Goal: Task Accomplishment & Management: Use online tool/utility

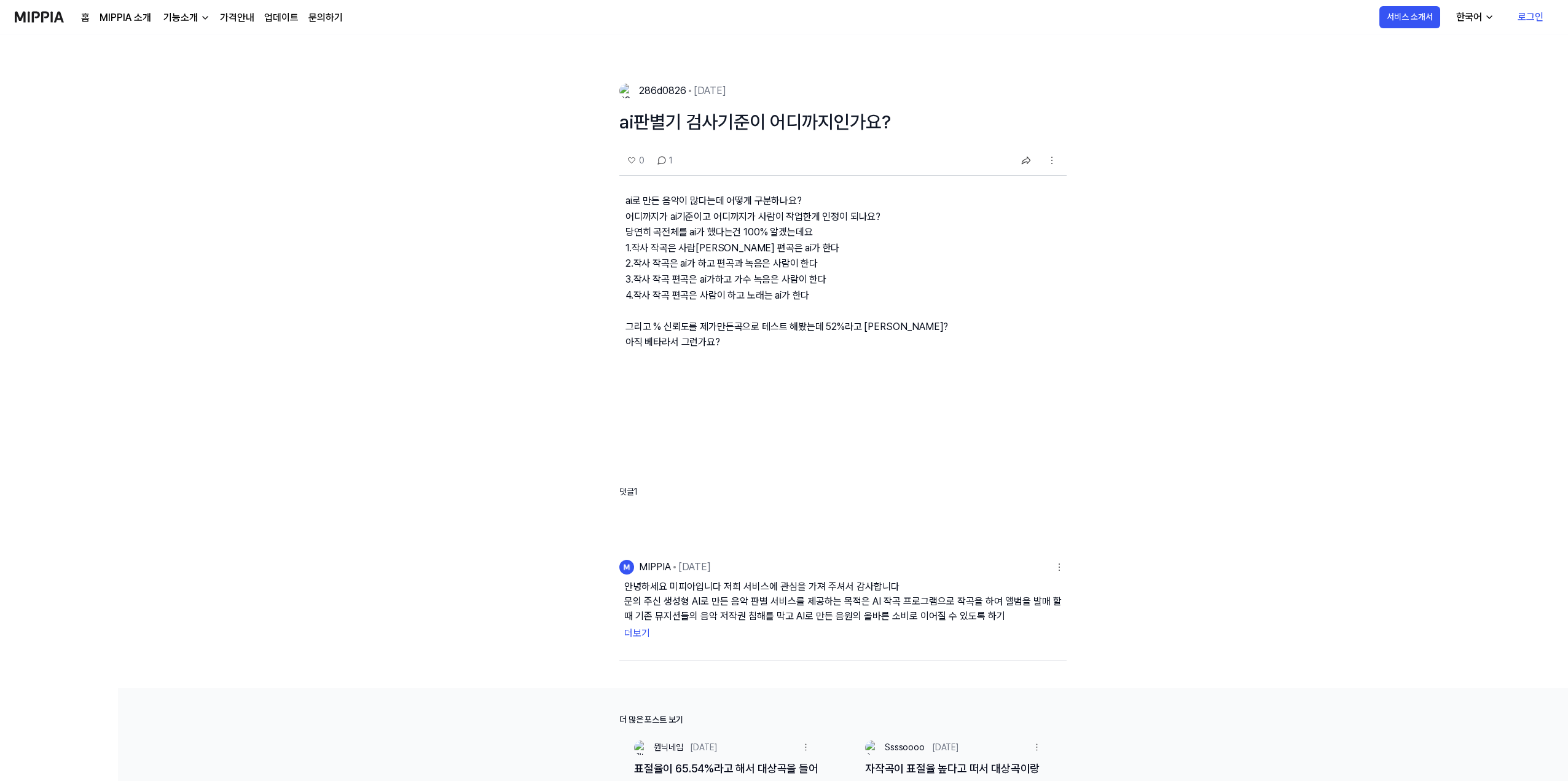
click at [637, 628] on button "더보기" at bounding box center [843, 633] width 438 height 20
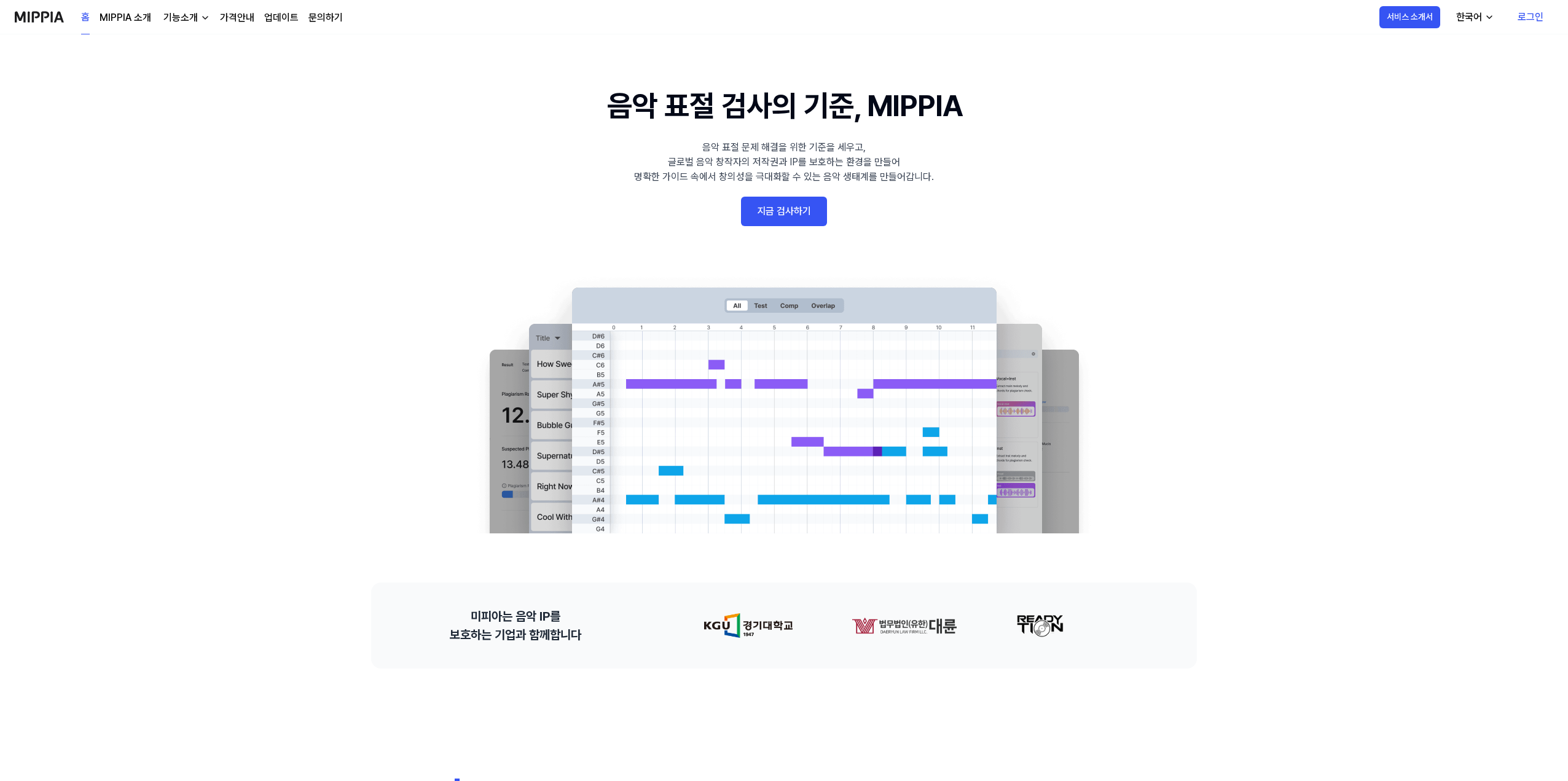
click at [765, 205] on link "지금 검사하기" at bounding box center [784, 212] width 86 height 30
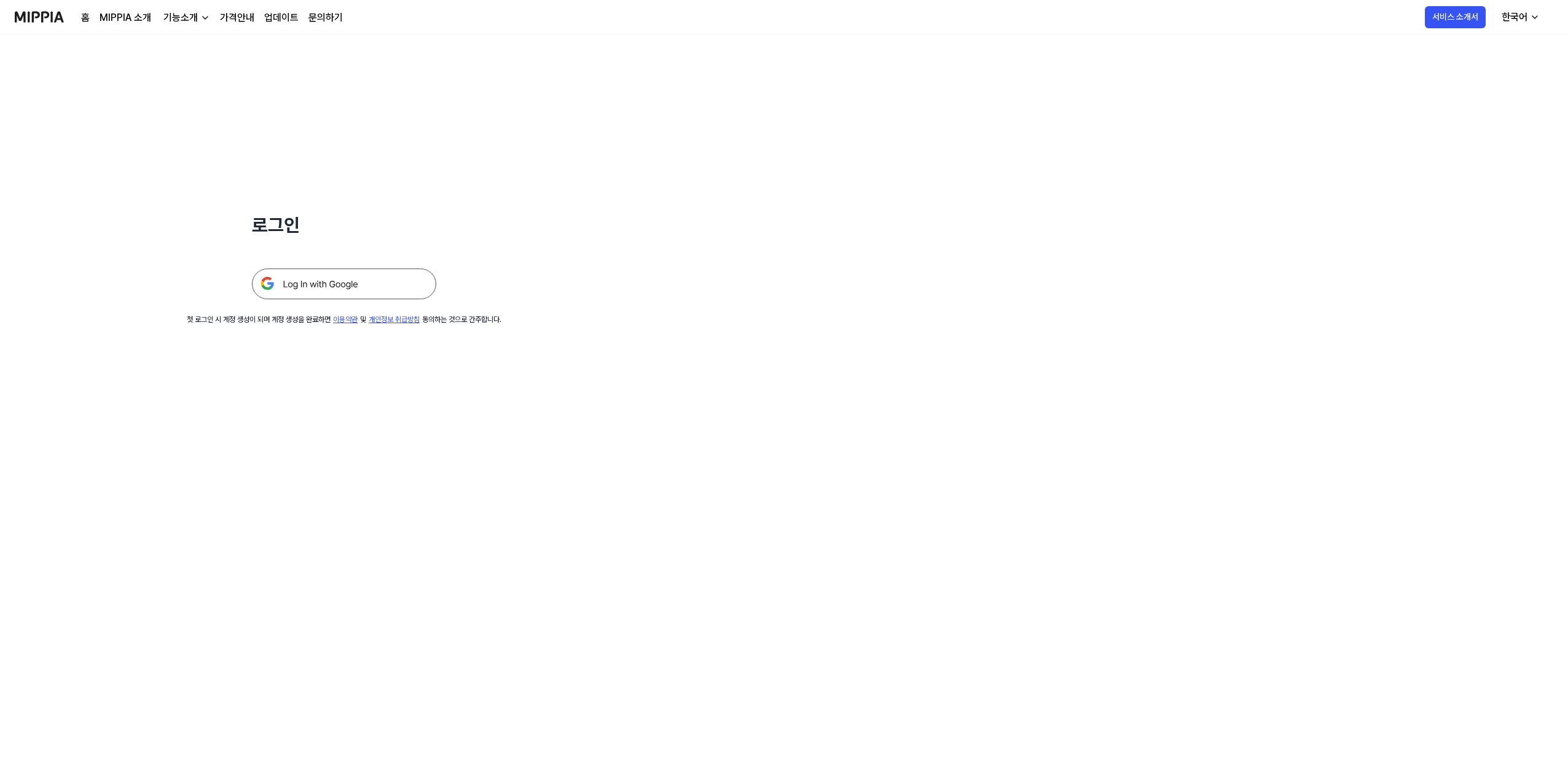
click at [355, 292] on img at bounding box center [344, 283] width 184 height 31
